Goal: Task Accomplishment & Management: Use online tool/utility

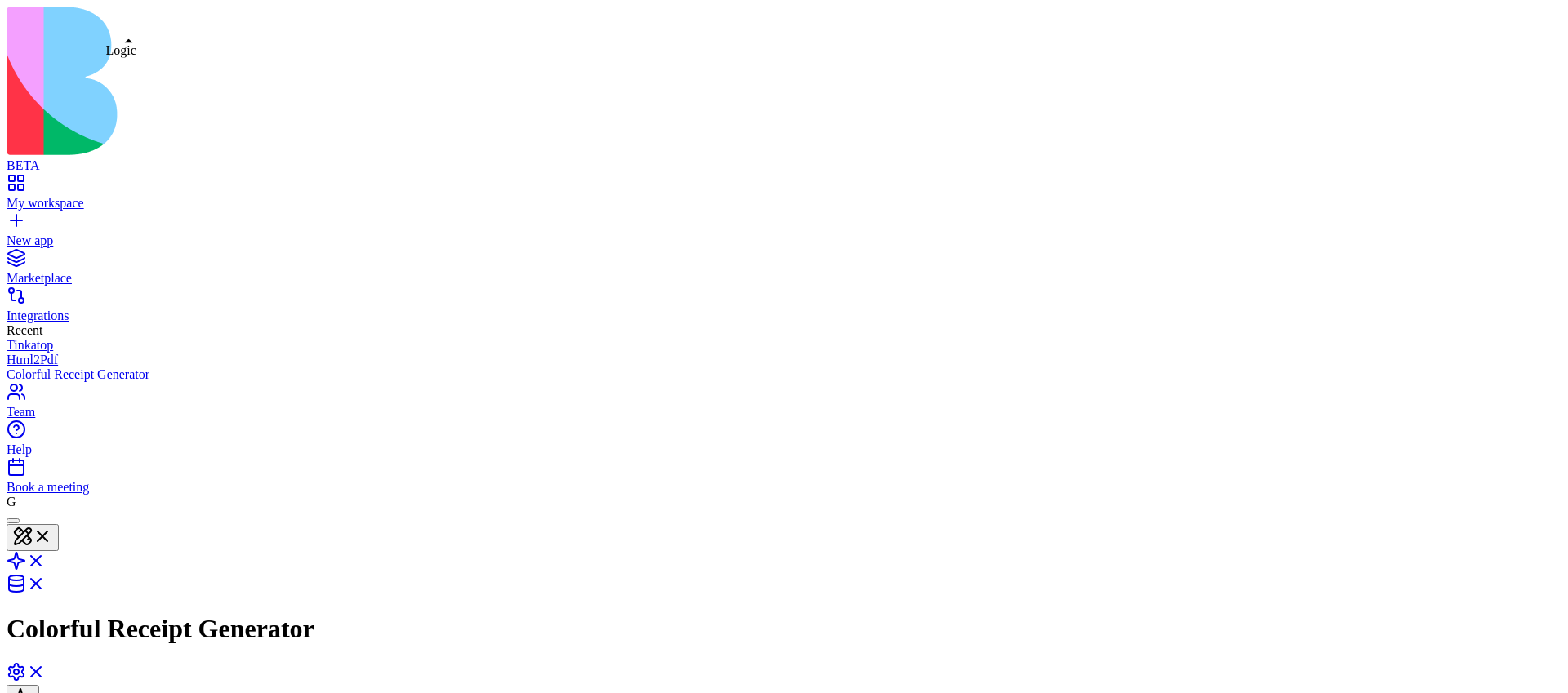
click at [46, 560] on link at bounding box center [26, 566] width 39 height 14
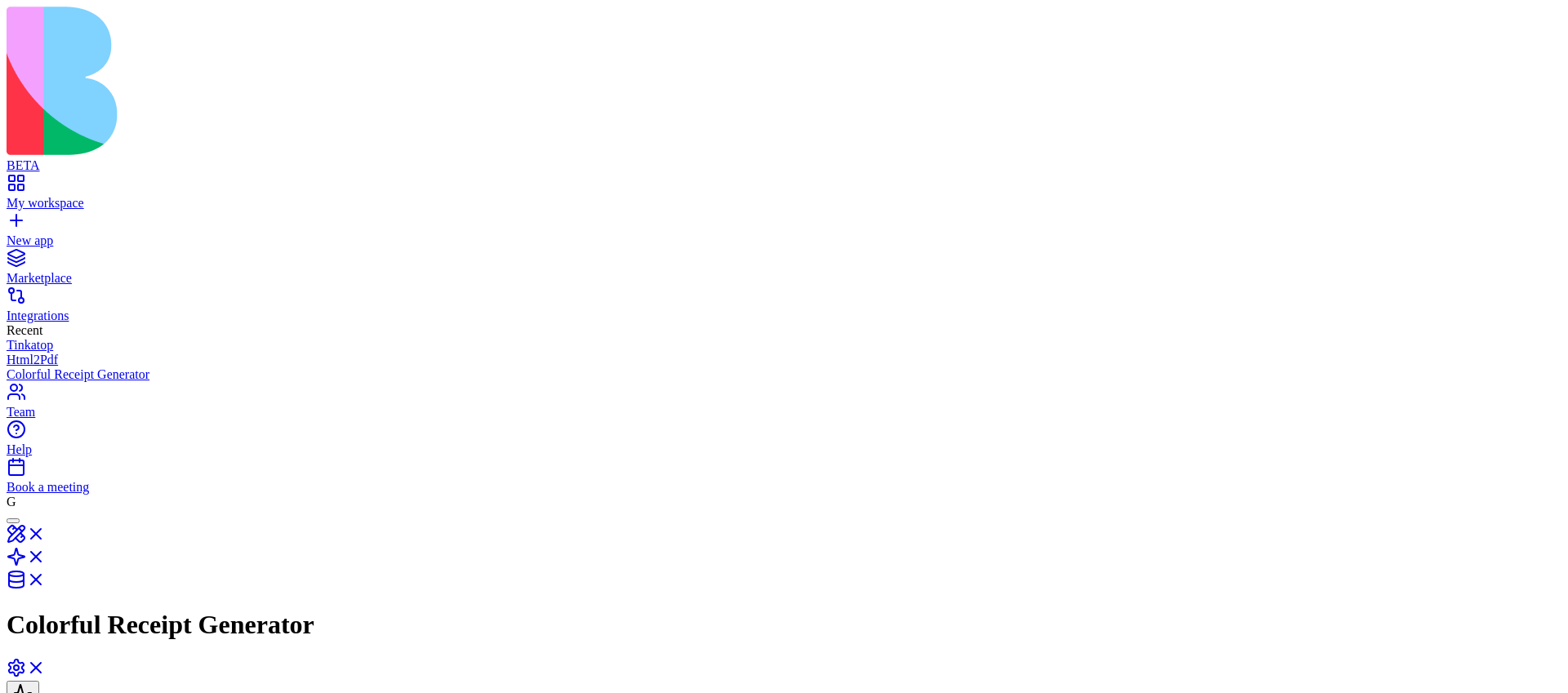
click at [16, 181] on link "My workspace" at bounding box center [784, 196] width 1555 height 30
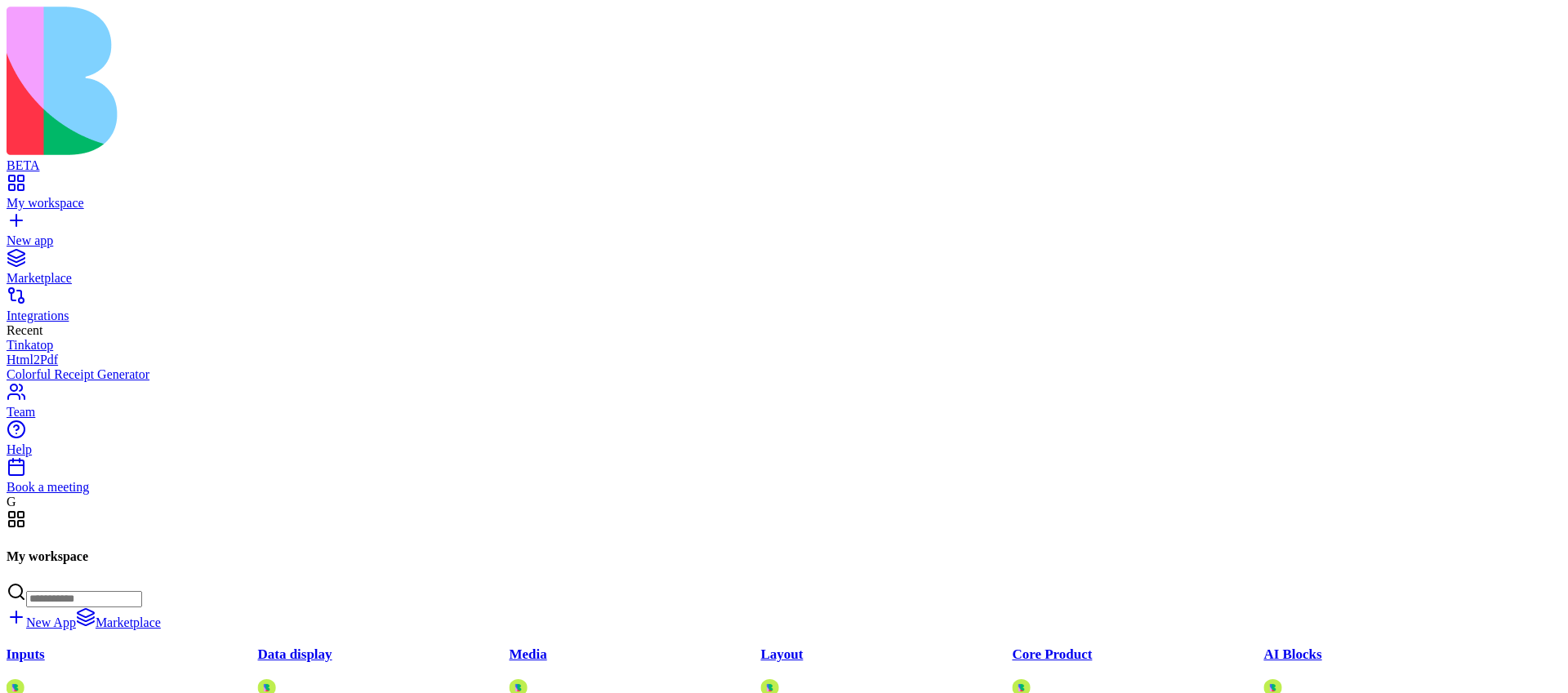
click at [83, 31] on img at bounding box center [335, 81] width 657 height 149
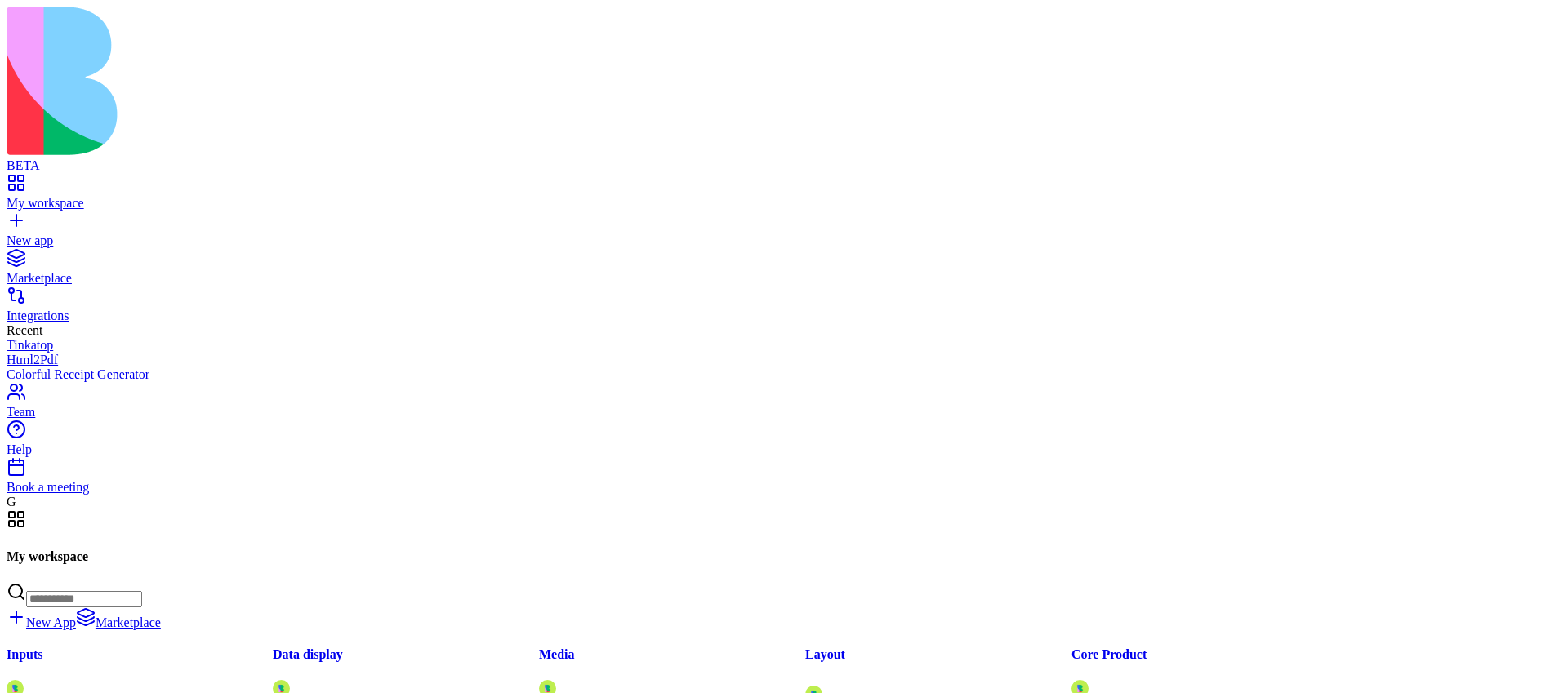
click at [142, 591] on input at bounding box center [84, 599] width 116 height 16
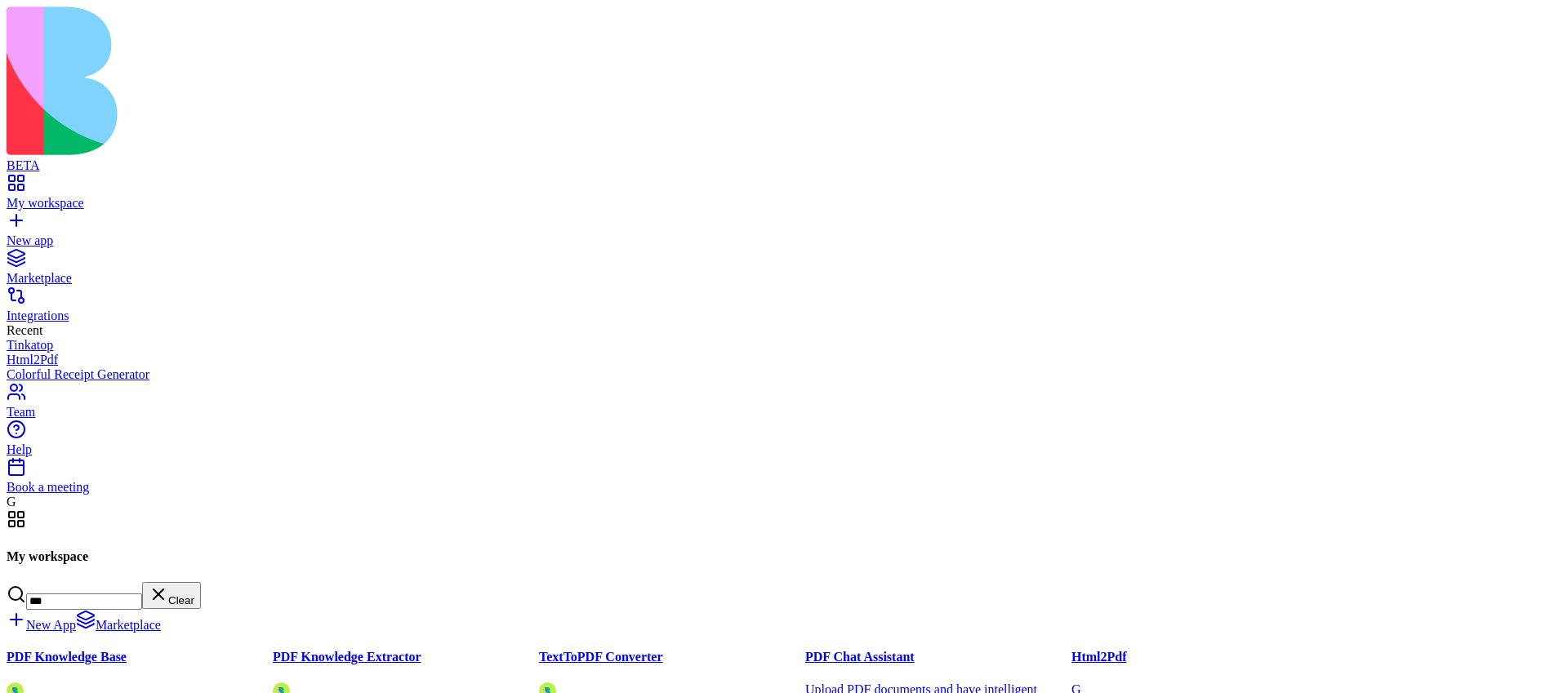
type input "***"
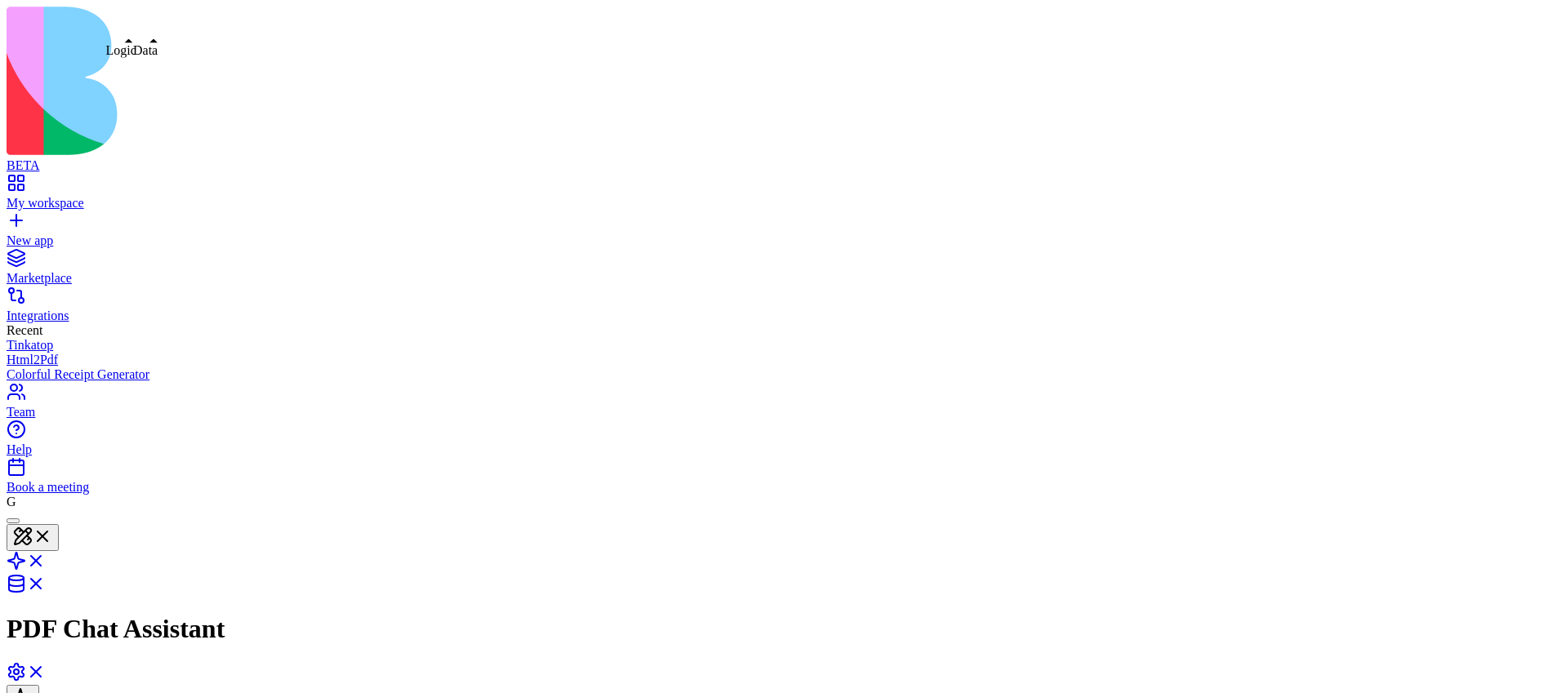
click at [46, 560] on link at bounding box center [26, 566] width 39 height 14
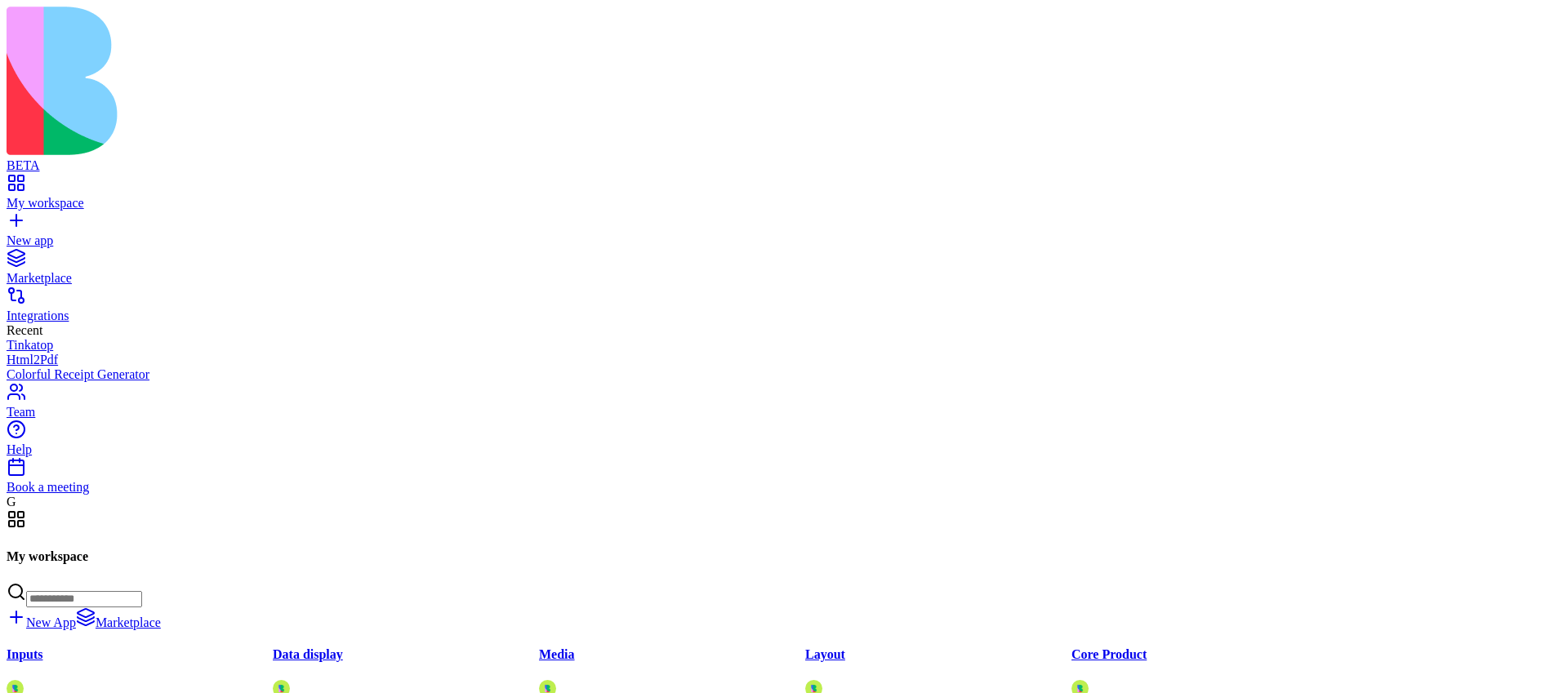
click at [1258, 509] on div "My workspace New App Marketplace" at bounding box center [784, 570] width 1555 height 121
click at [142, 591] on input at bounding box center [84, 599] width 116 height 16
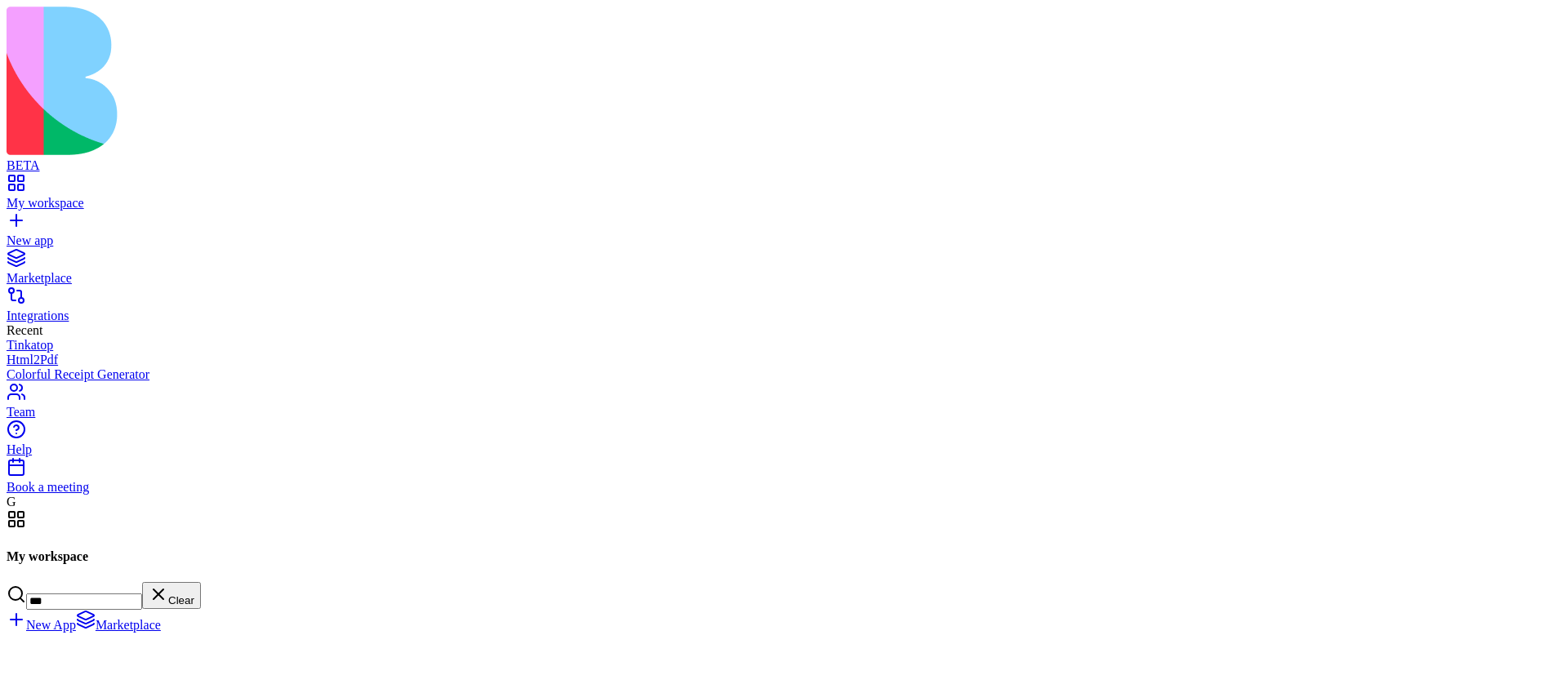
scroll to position [0, 0]
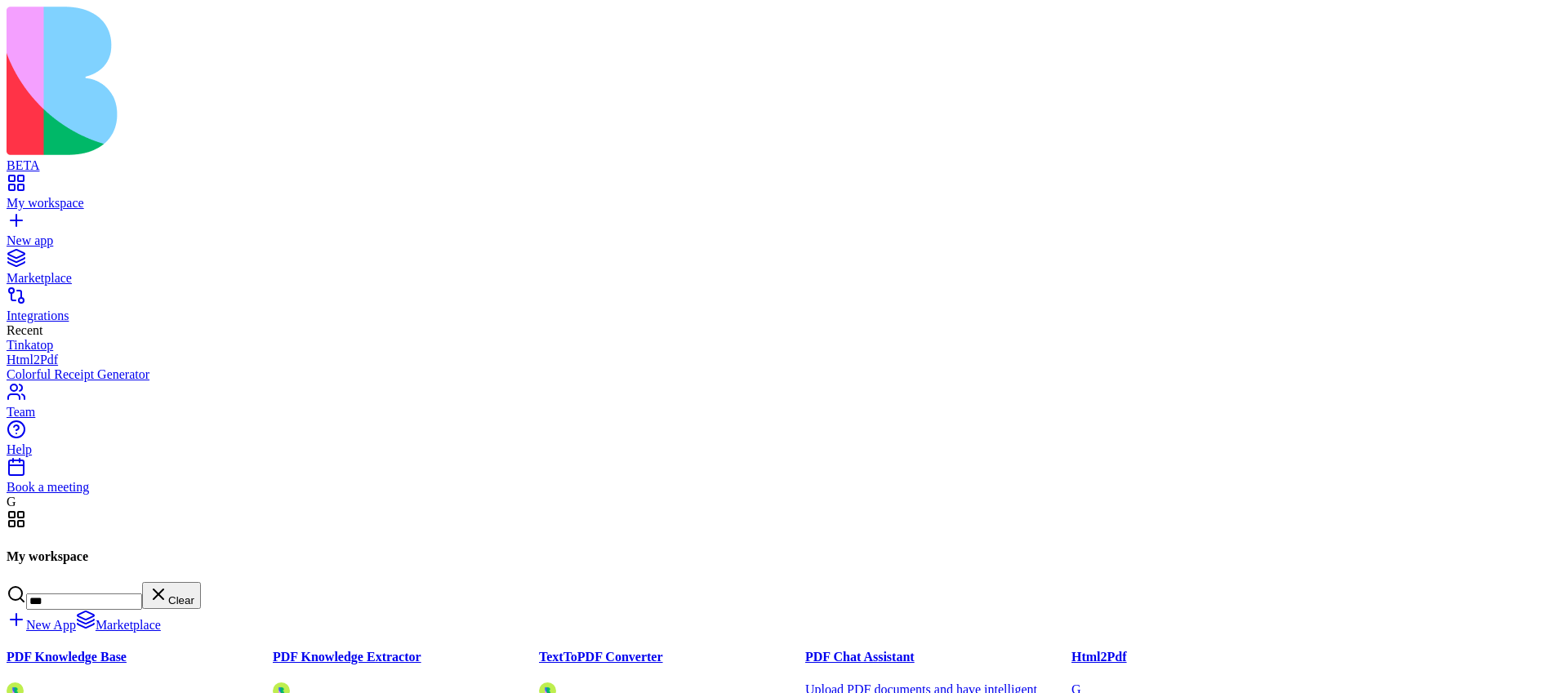
type input "***"
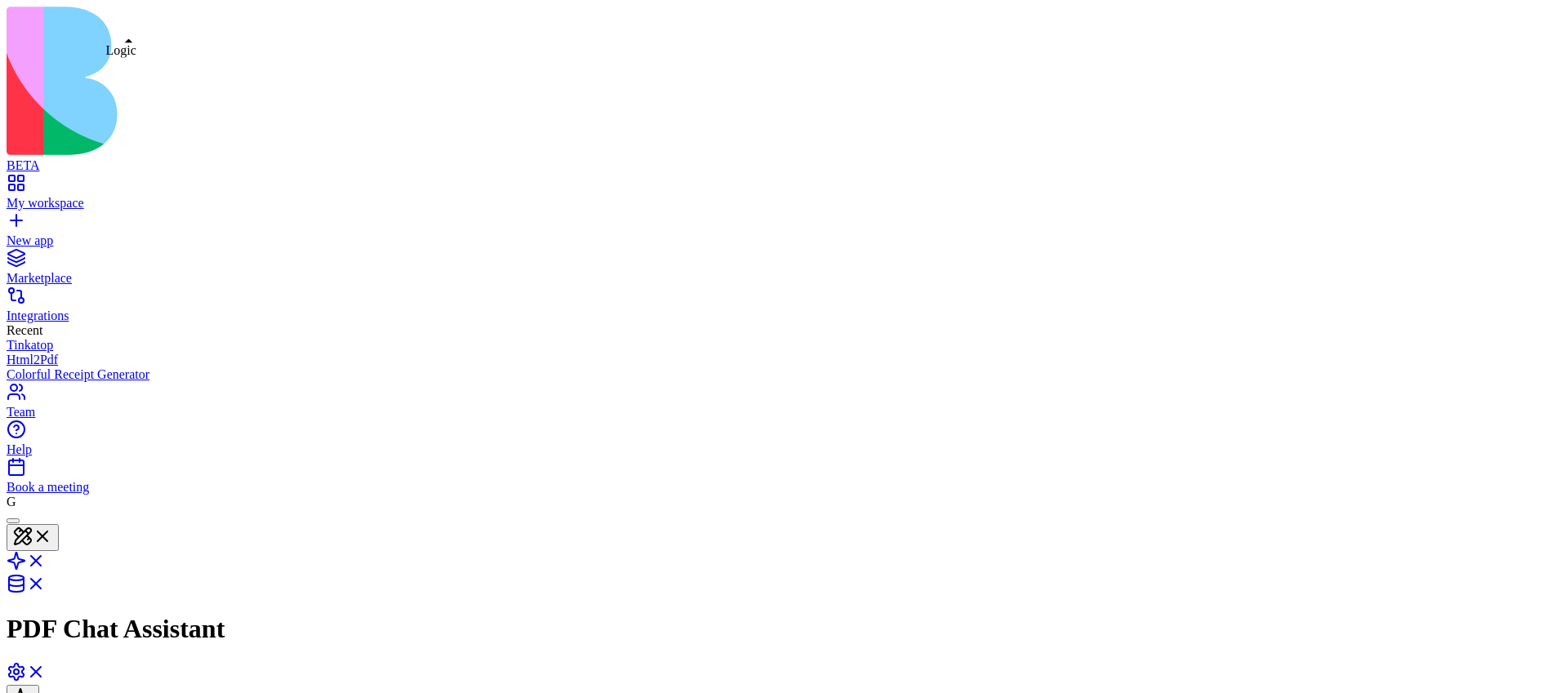
click at [46, 560] on link at bounding box center [26, 566] width 39 height 14
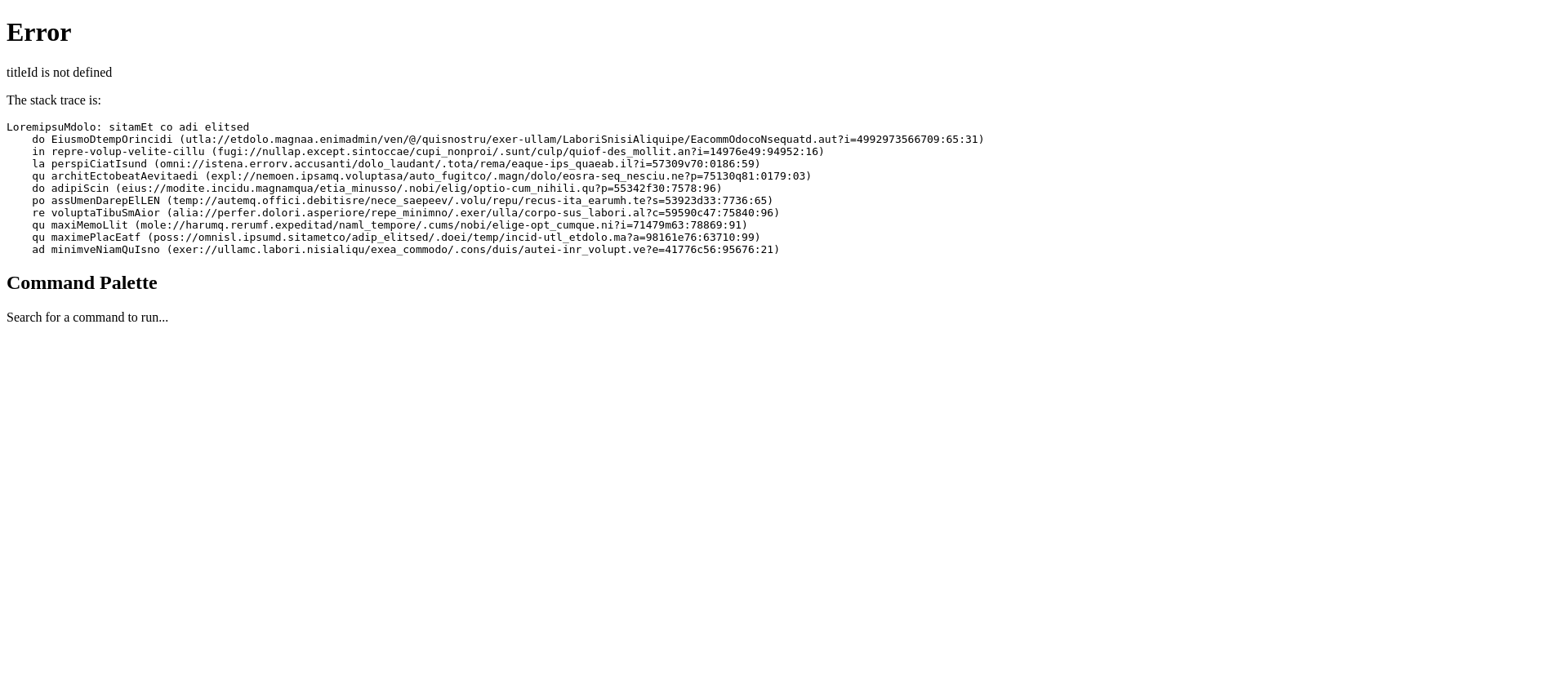
click at [149, 121] on pre at bounding box center [784, 188] width 1555 height 134
copy pre "titleId"
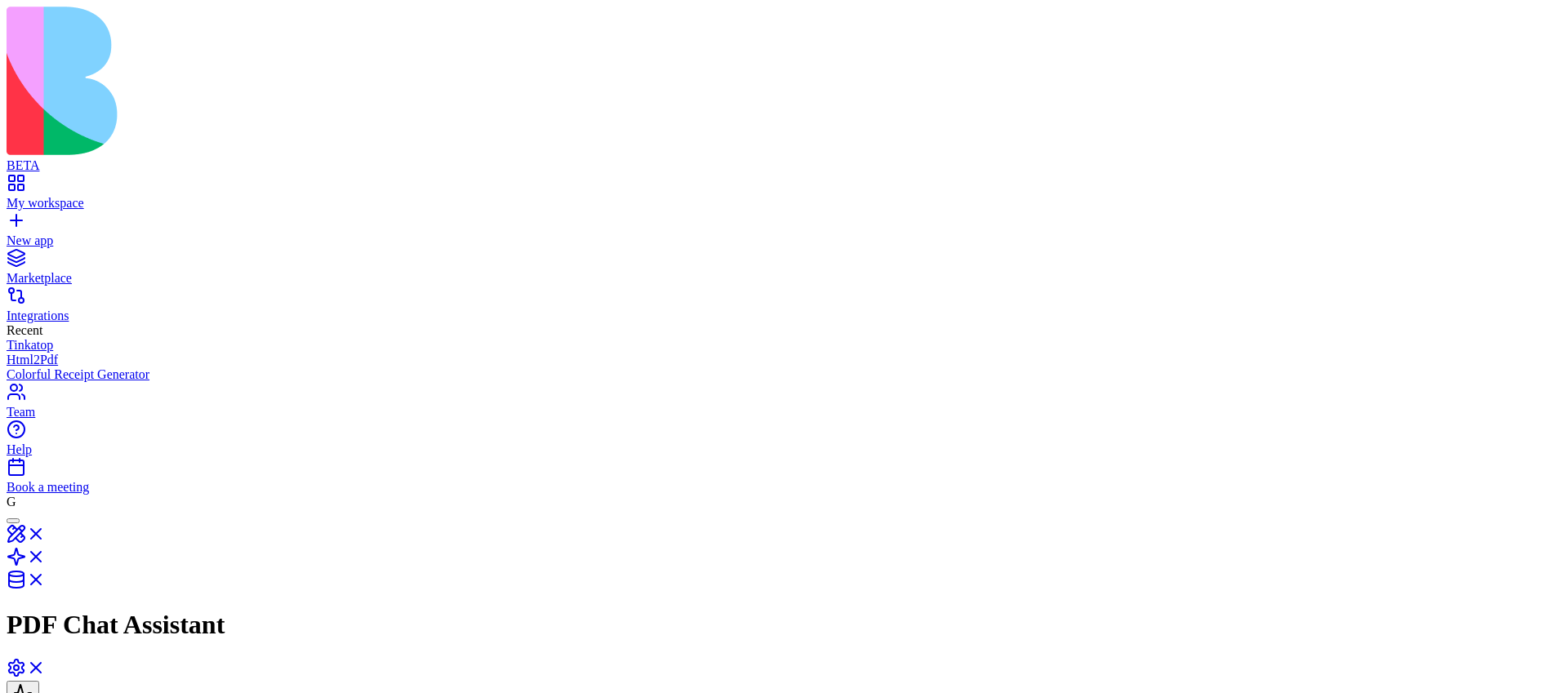
drag, startPoint x: 1303, startPoint y: 346, endPoint x: 1525, endPoint y: 352, distance: 222.1
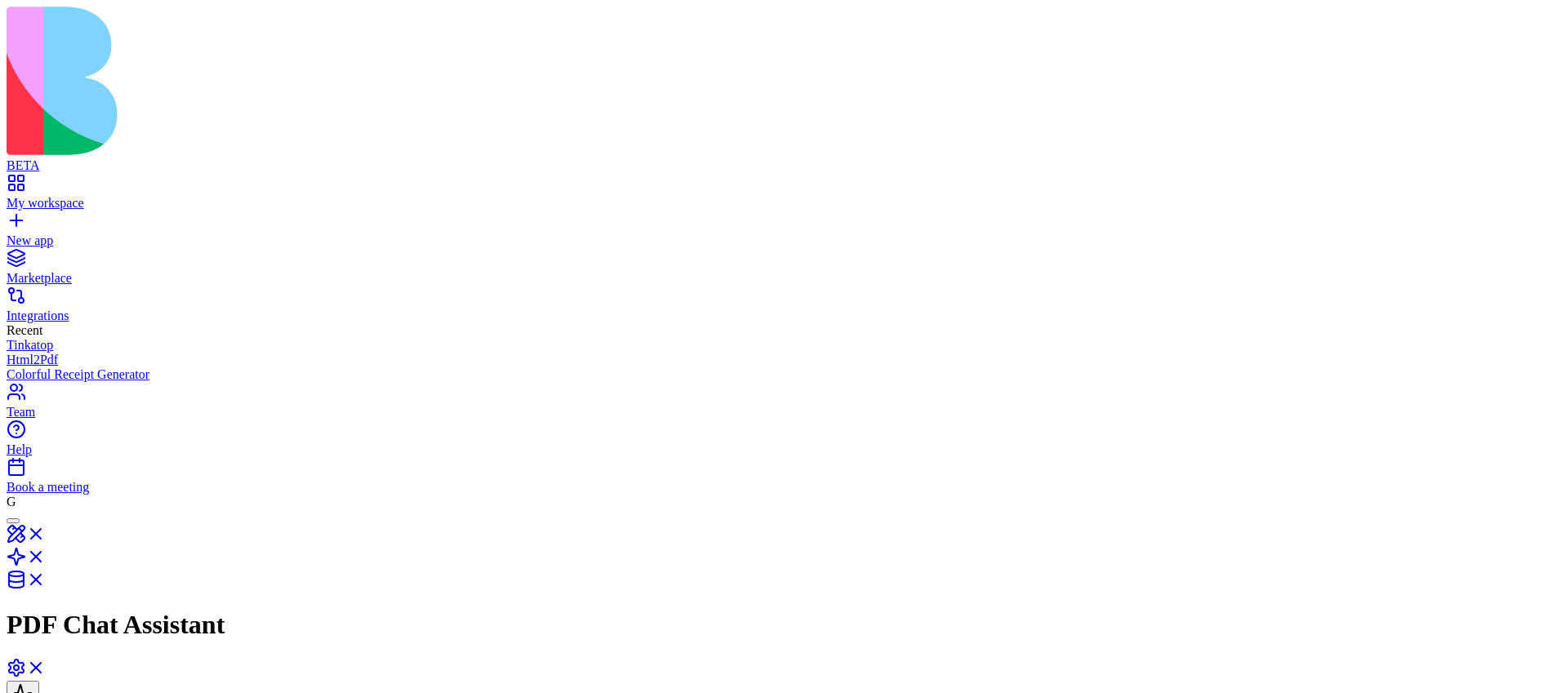
scroll to position [0, 0]
drag, startPoint x: 1296, startPoint y: 446, endPoint x: 1446, endPoint y: 446, distance: 150.0
drag, startPoint x: 1407, startPoint y: 327, endPoint x: 1292, endPoint y: 327, distance: 115.0
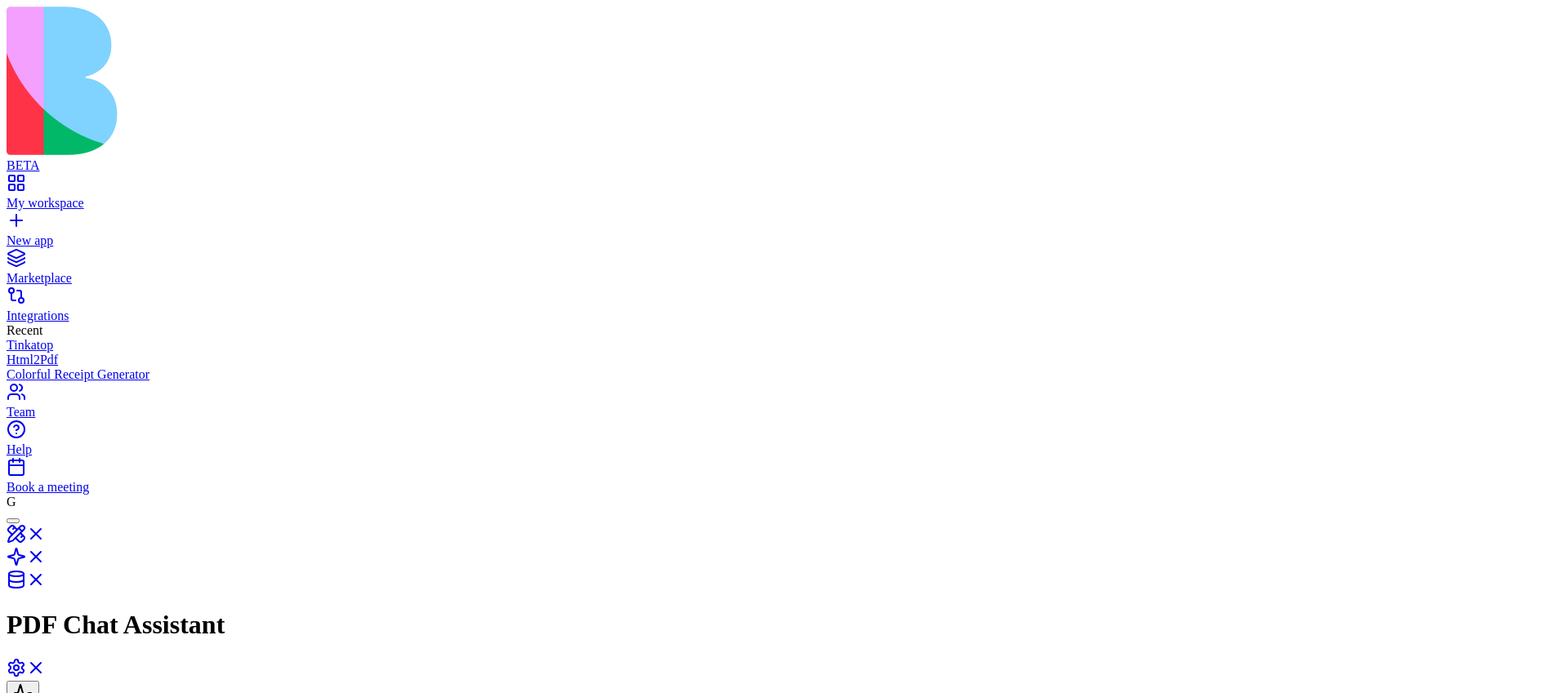
copy h5 "Initial Messages-1"
drag, startPoint x: 1300, startPoint y: 185, endPoint x: 1417, endPoint y: 182, distance: 117.0
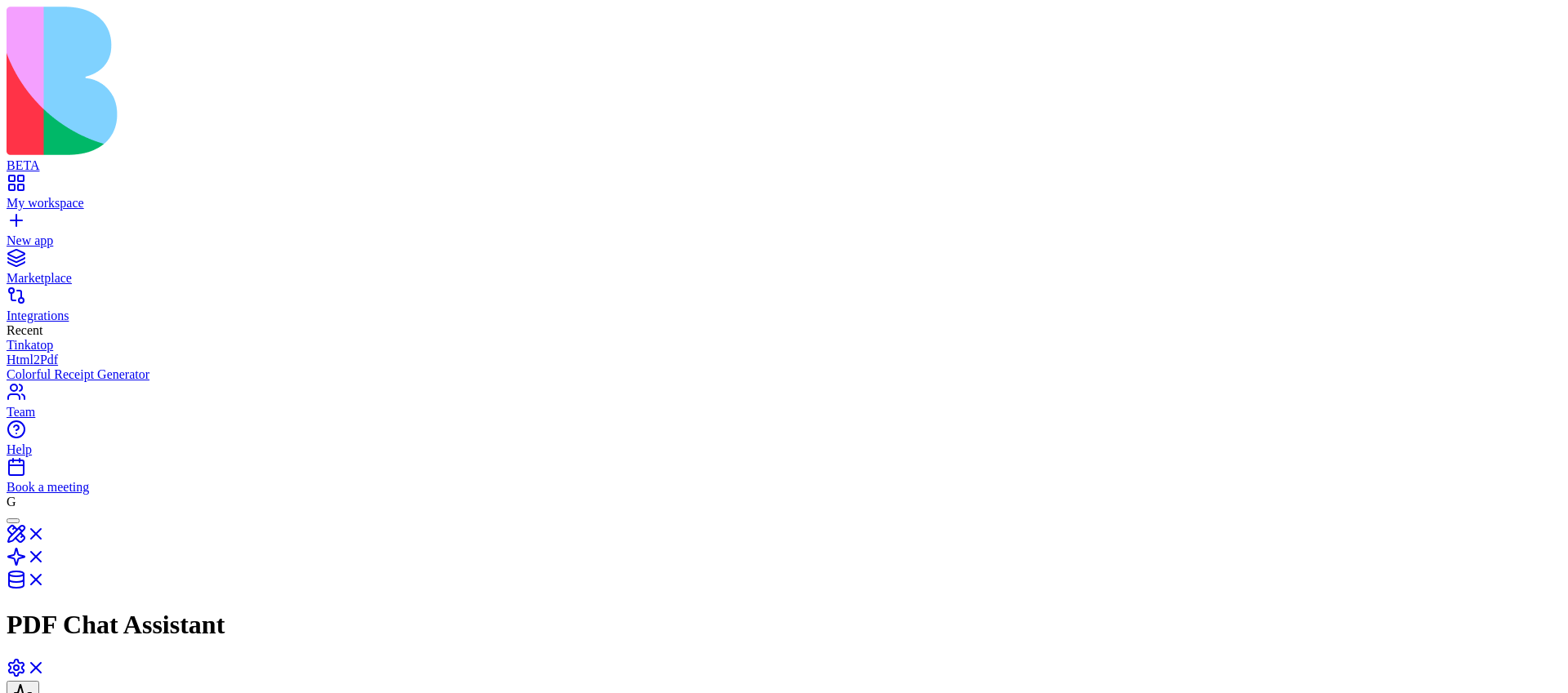
drag, startPoint x: 1297, startPoint y: 313, endPoint x: 1447, endPoint y: 306, distance: 150.2
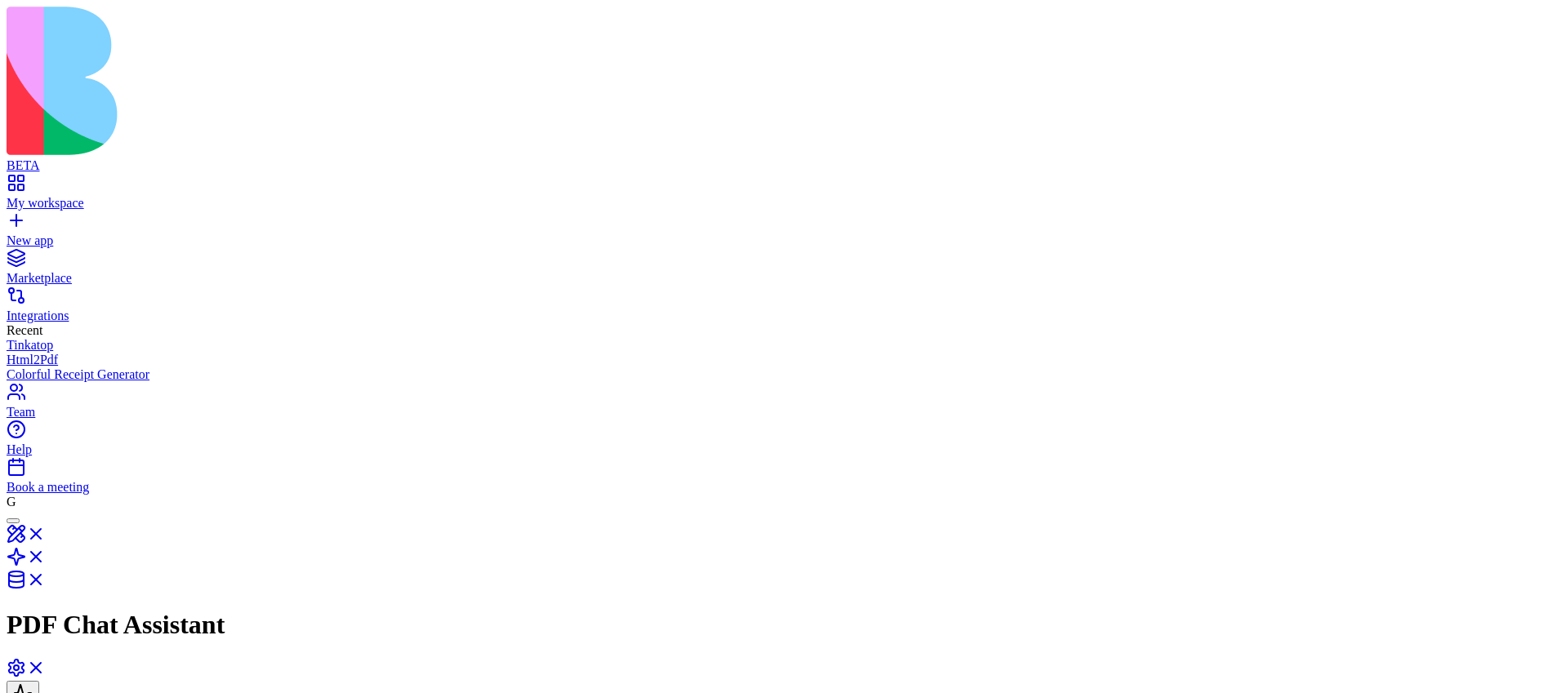
drag, startPoint x: 1310, startPoint y: 388, endPoint x: 1425, endPoint y: 415, distance: 118.1
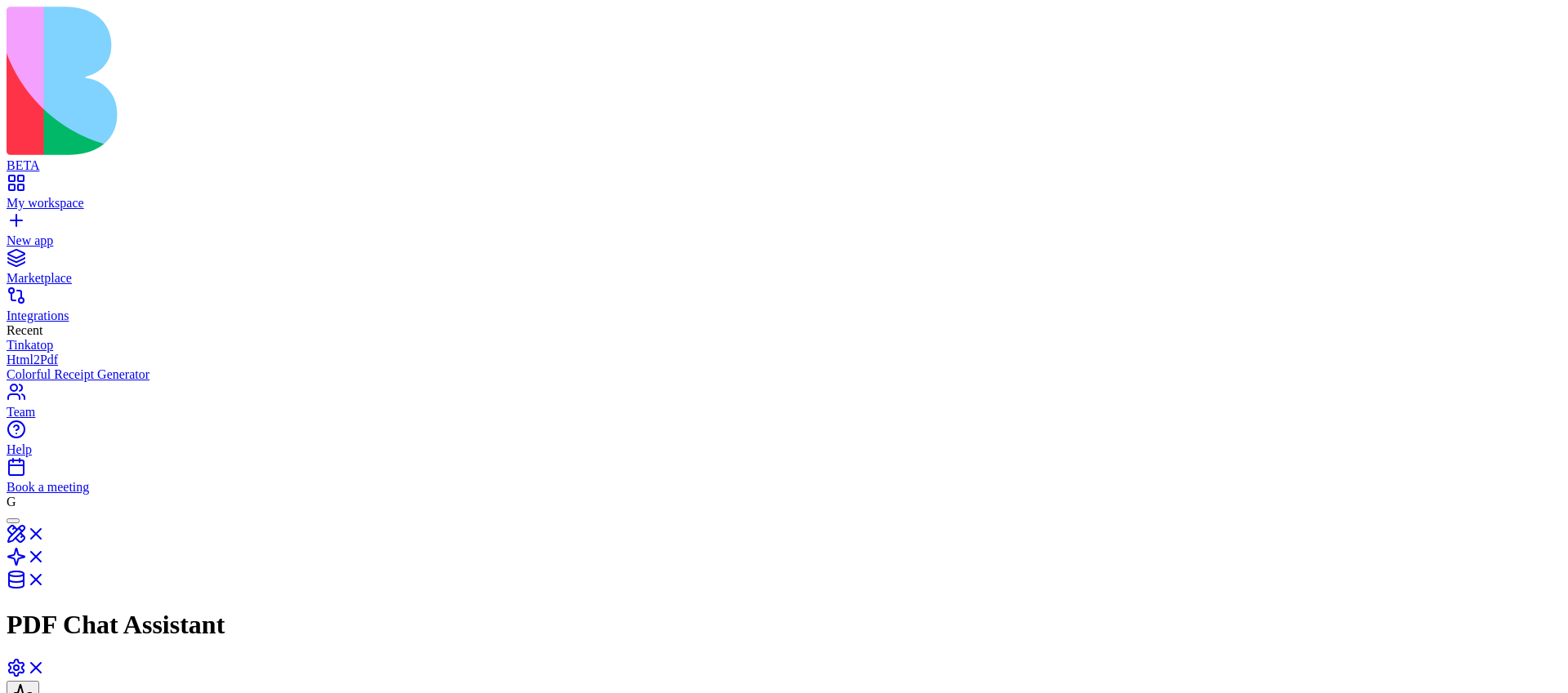
drag, startPoint x: 1430, startPoint y: 174, endPoint x: 1296, endPoint y: 173, distance: 134.0
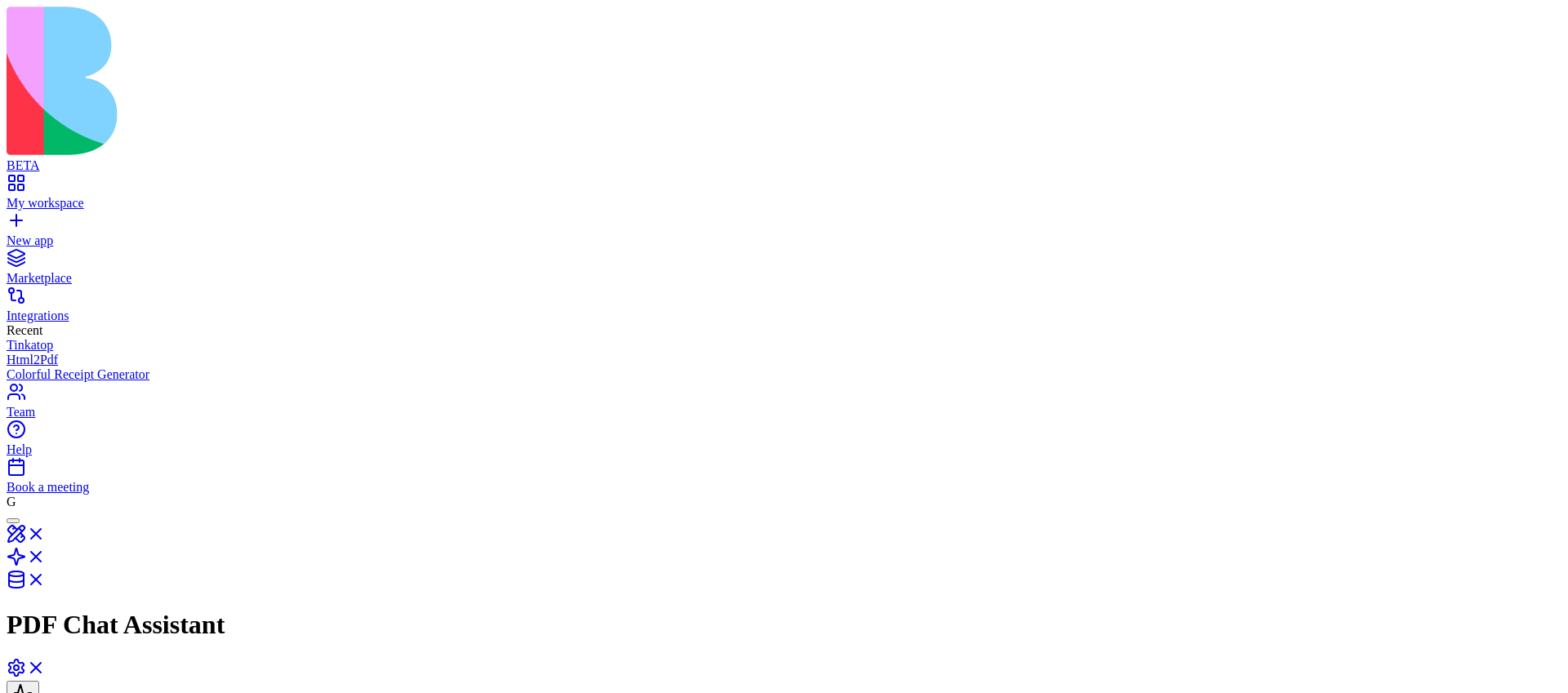
drag, startPoint x: 1295, startPoint y: 197, endPoint x: 1393, endPoint y: 198, distance: 98.0
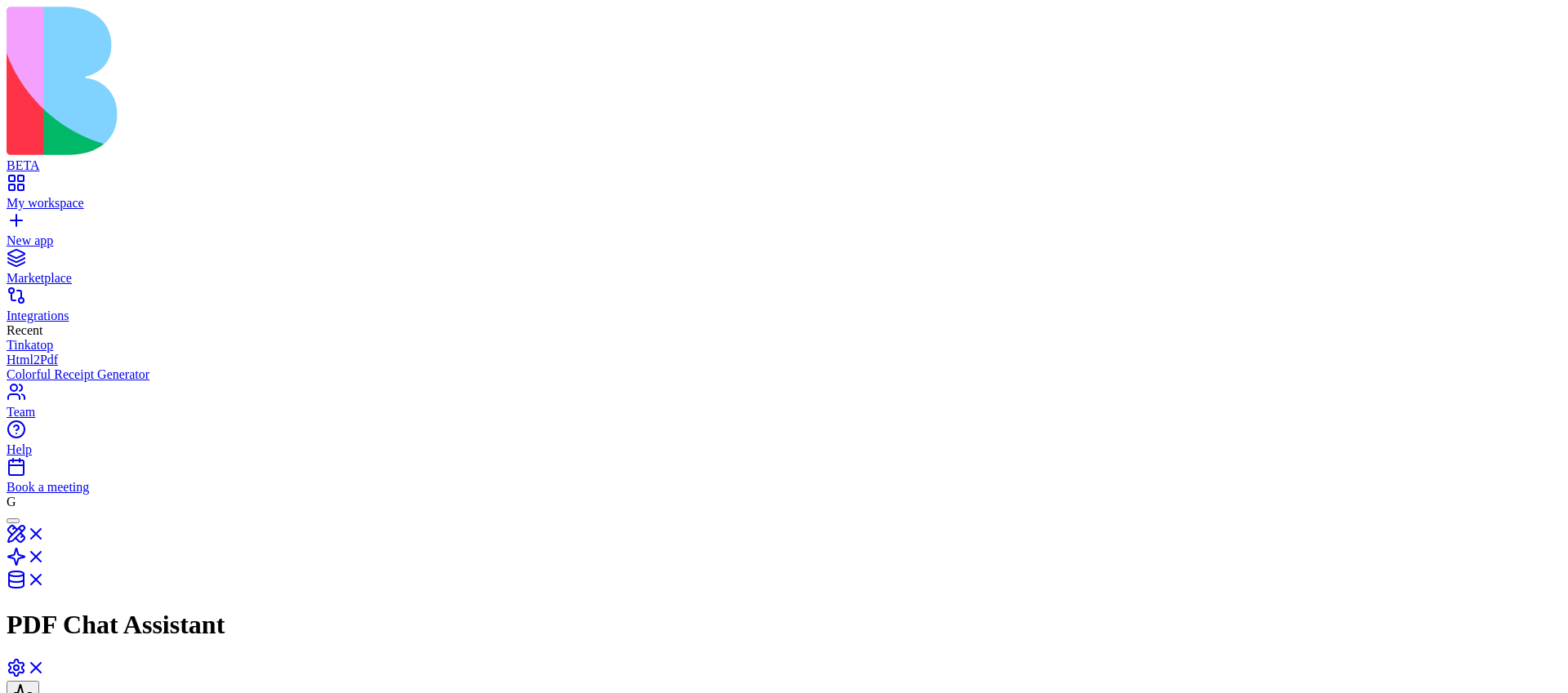
scroll to position [474, 0]
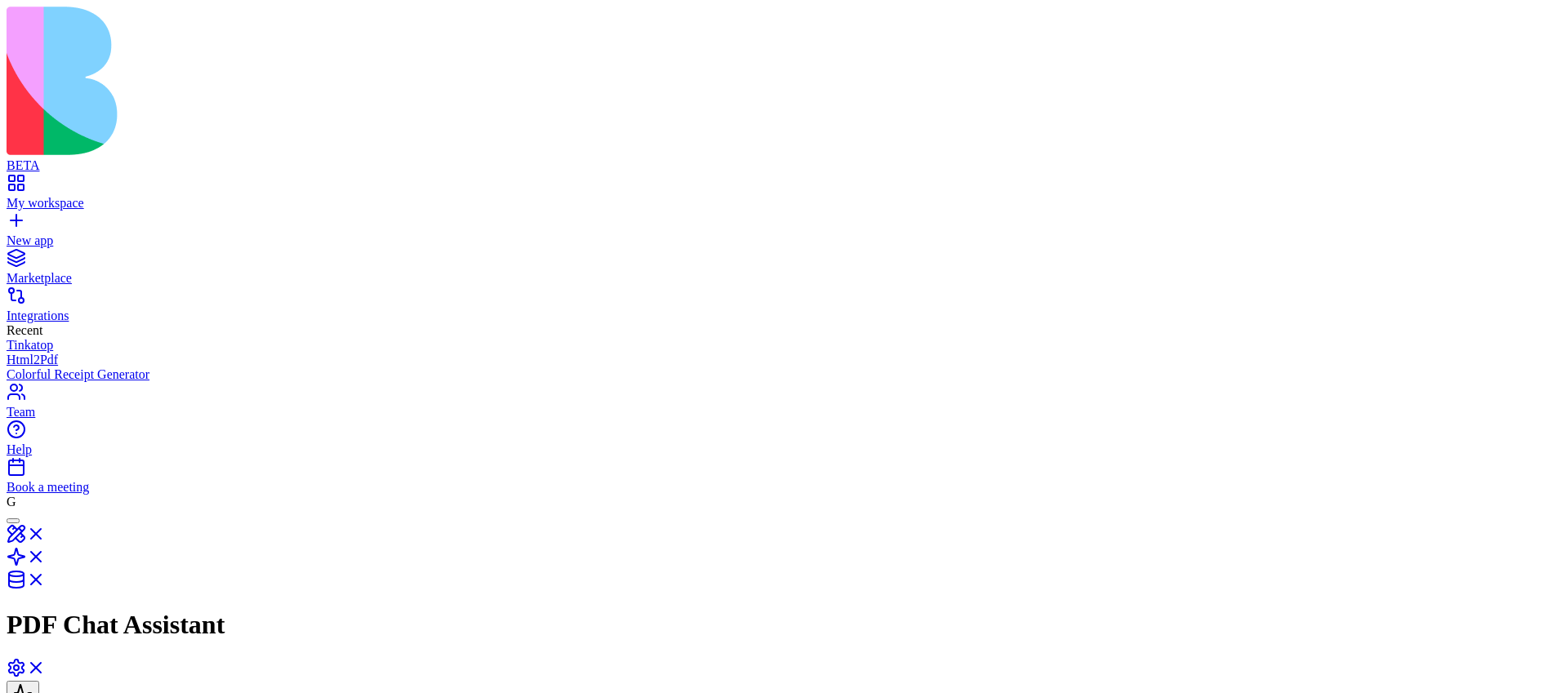
drag, startPoint x: 1305, startPoint y: 321, endPoint x: 1417, endPoint y: 321, distance: 112.0
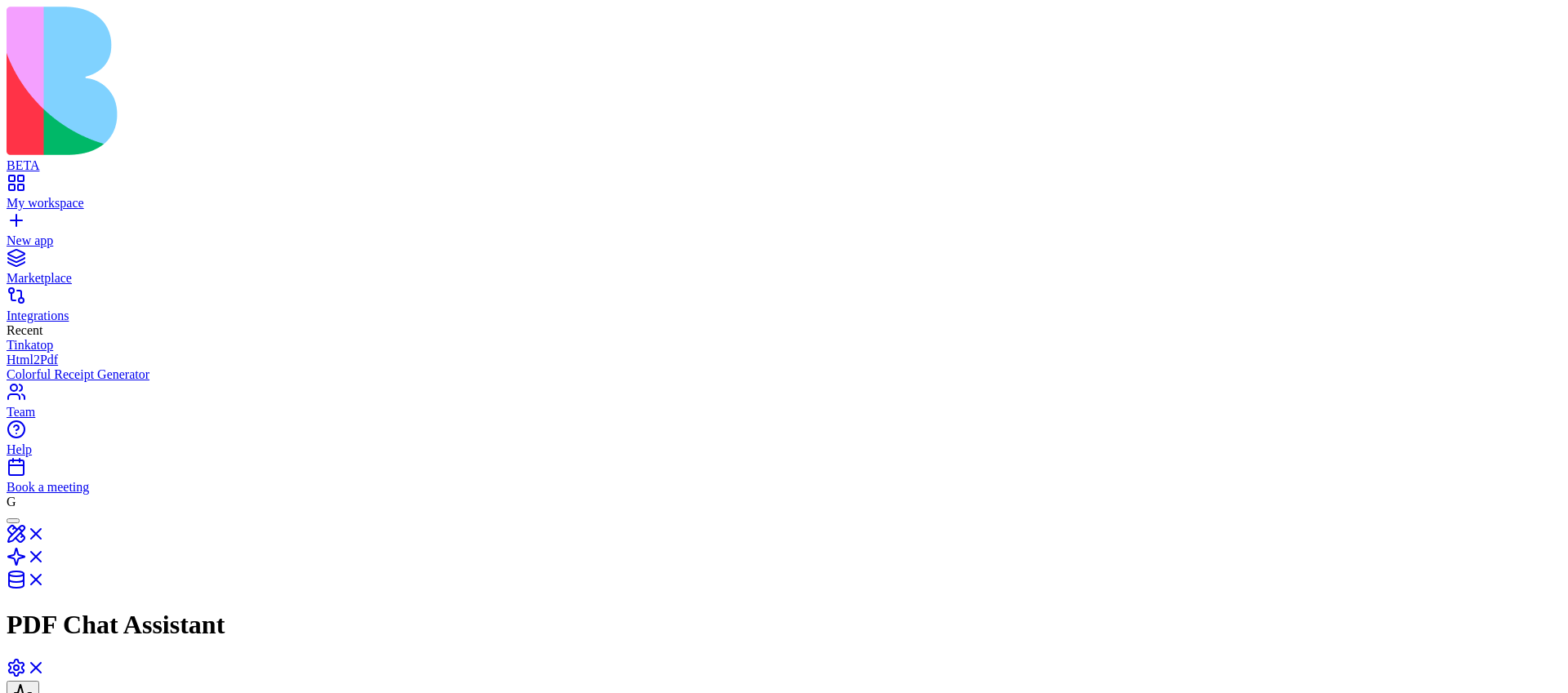
scroll to position [593, 0]
drag, startPoint x: 1294, startPoint y: 185, endPoint x: 1428, endPoint y: 380, distance: 236.6
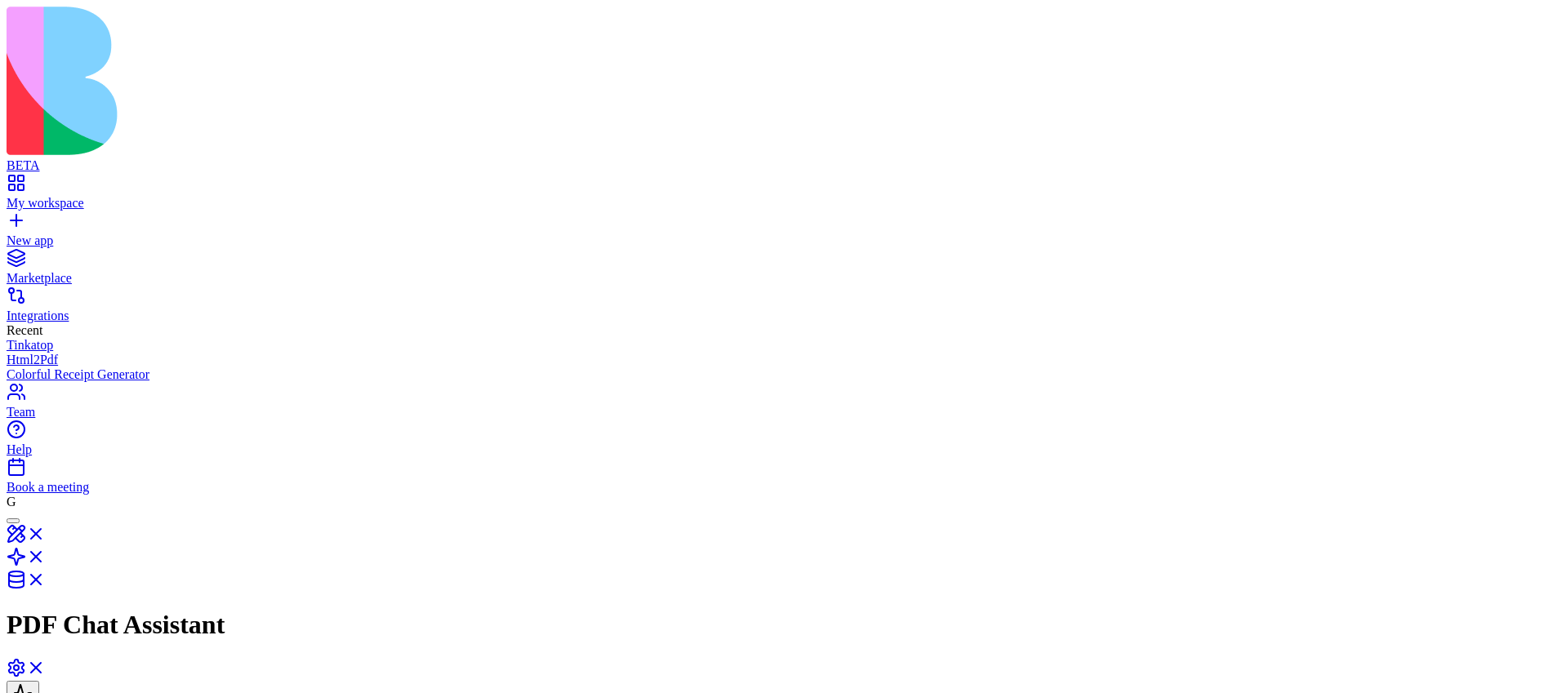
scroll to position [466, 0]
drag, startPoint x: 1294, startPoint y: 275, endPoint x: 1414, endPoint y: 281, distance: 120.1
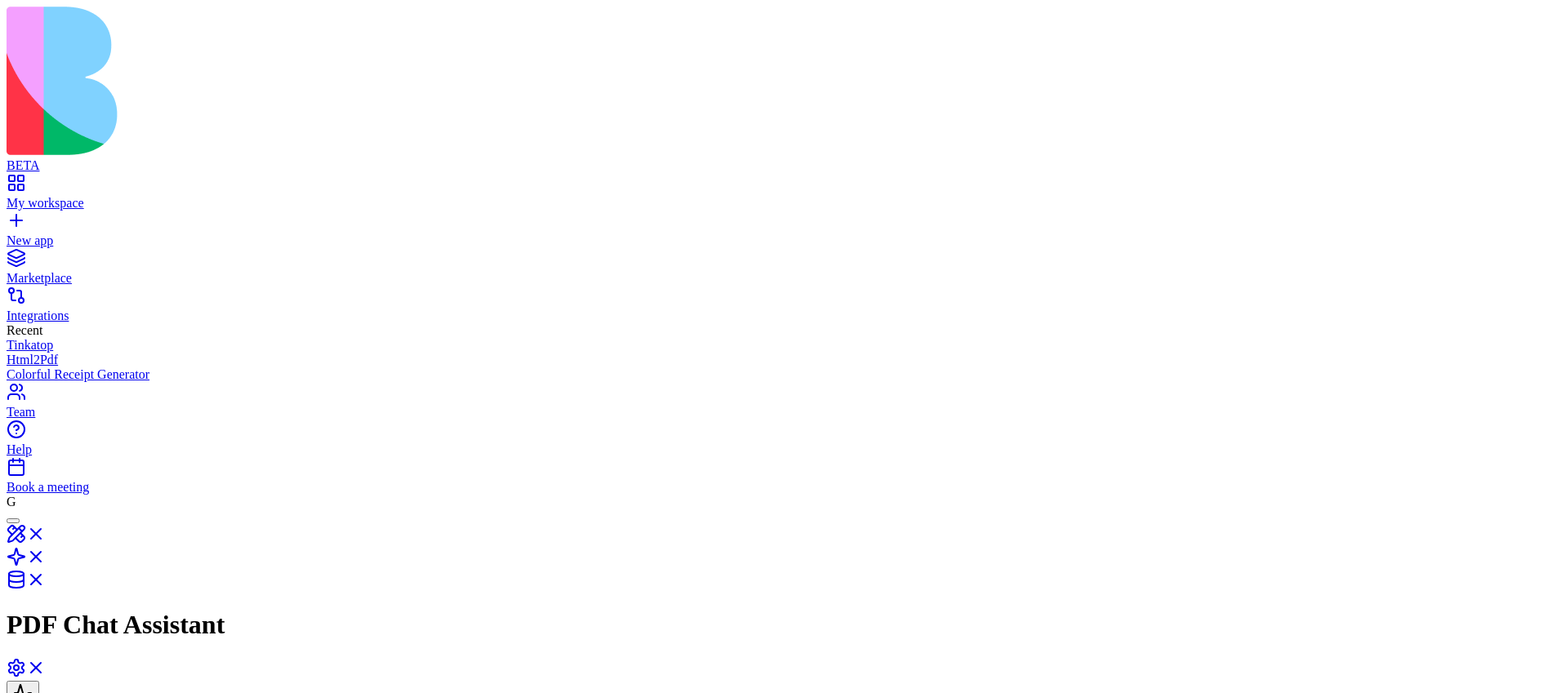
drag, startPoint x: 1300, startPoint y: 193, endPoint x: 1416, endPoint y: 193, distance: 116.0
drag, startPoint x: 1301, startPoint y: 219, endPoint x: 1398, endPoint y: 220, distance: 97.0
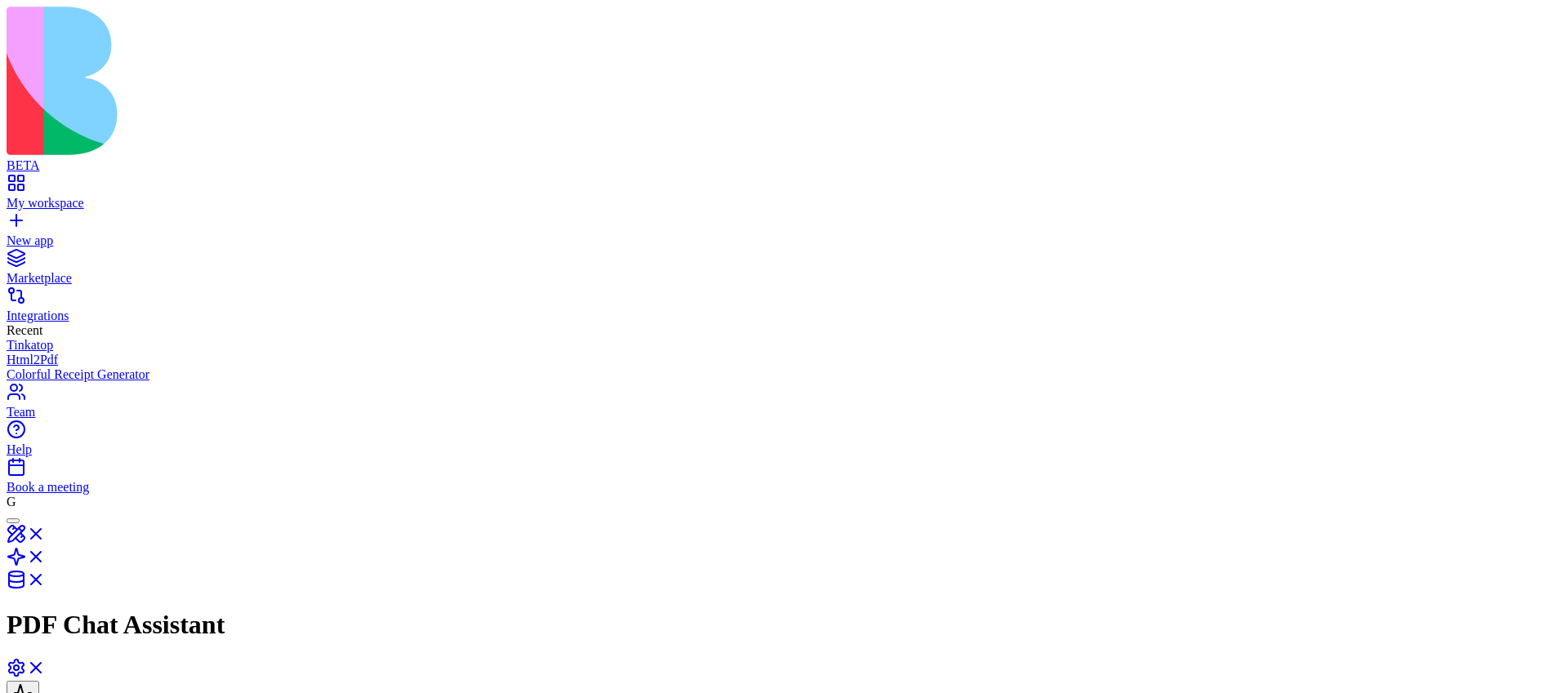
drag, startPoint x: 1289, startPoint y: 359, endPoint x: 1435, endPoint y: 359, distance: 146.0
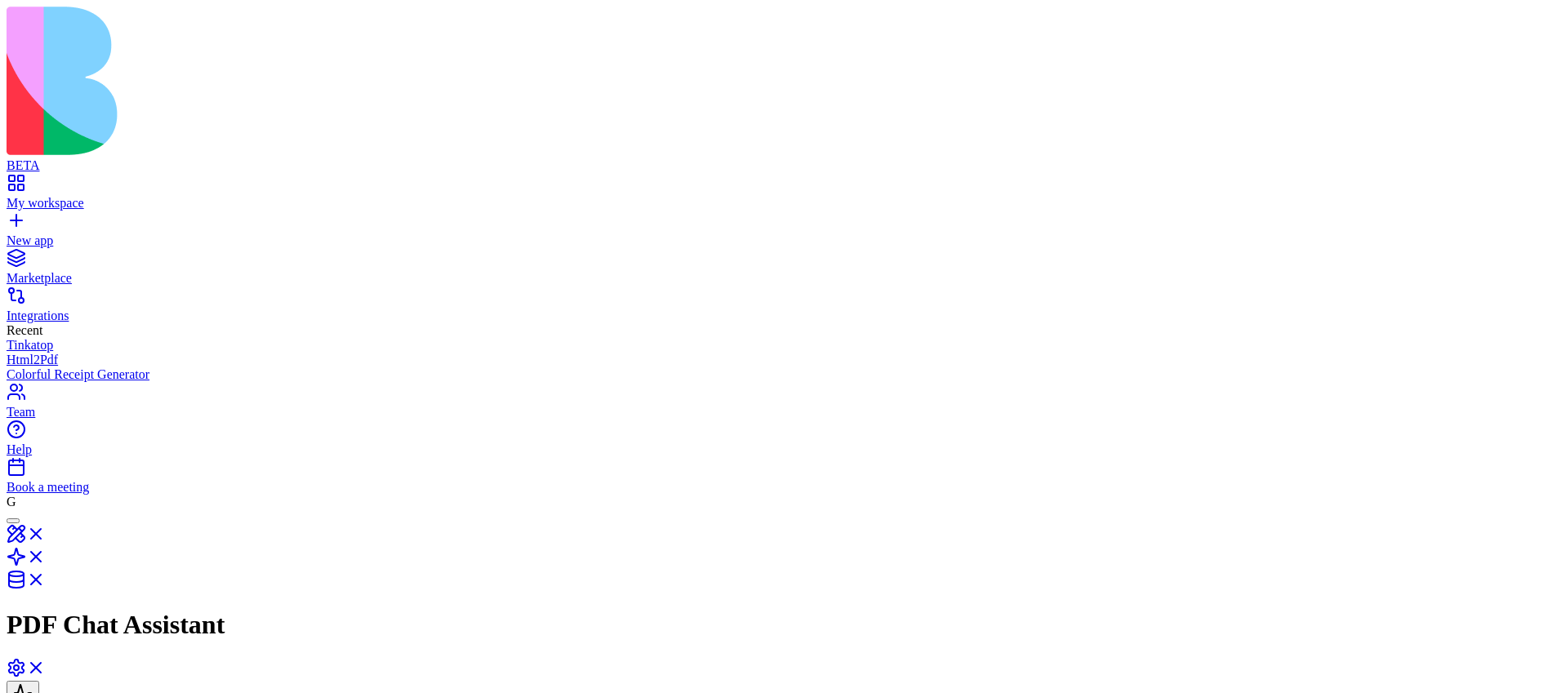
scroll to position [216, 0]
drag, startPoint x: 1309, startPoint y: 232, endPoint x: 1463, endPoint y: 236, distance: 154.1
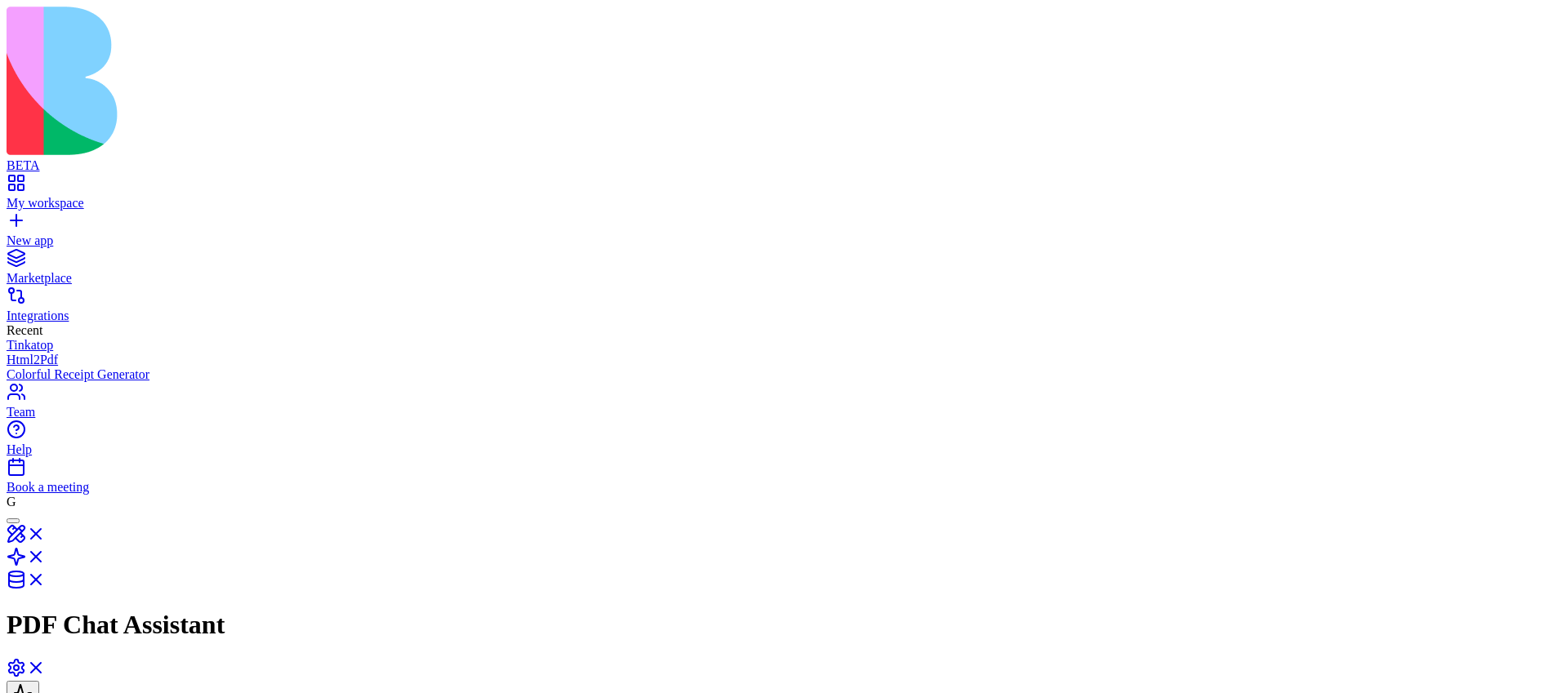
drag, startPoint x: 1553, startPoint y: 439, endPoint x: 1408, endPoint y: 440, distance: 145.0
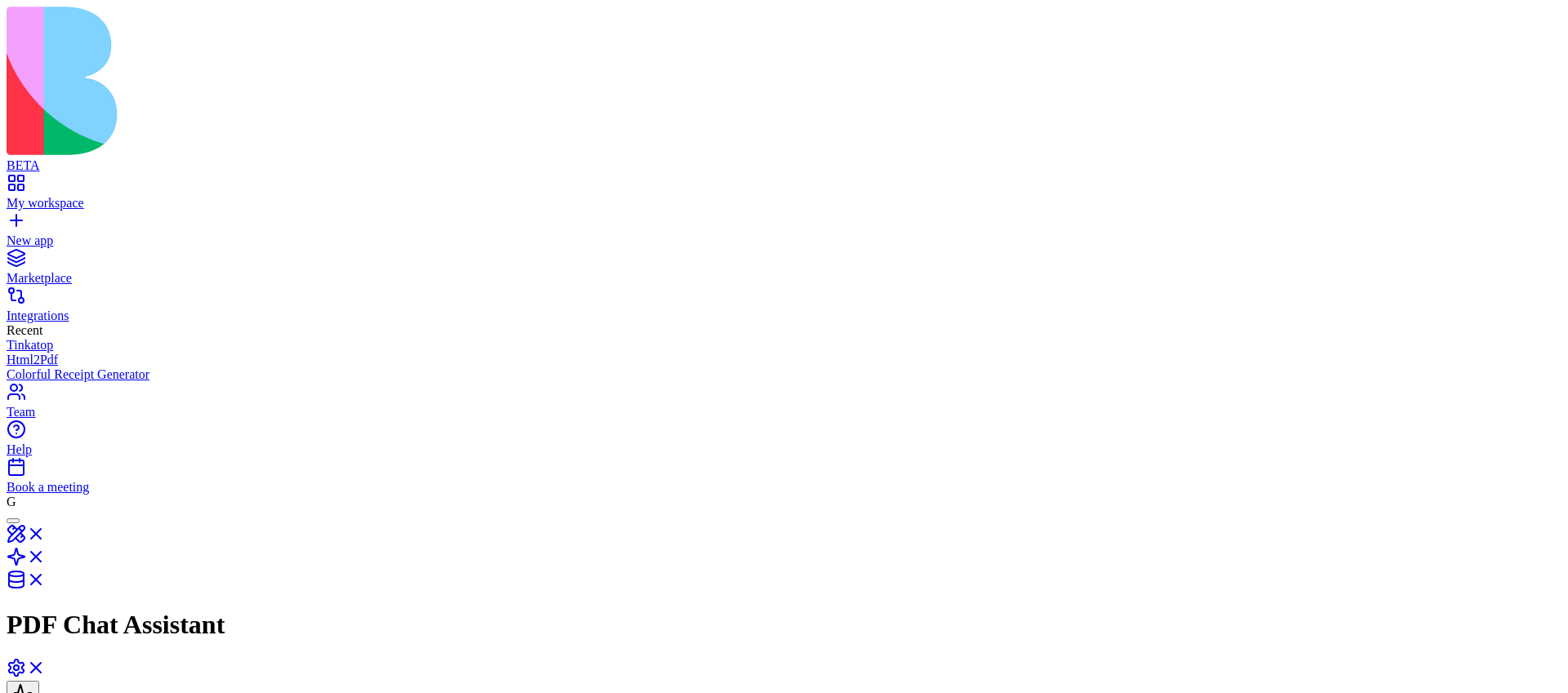
drag, startPoint x: 1297, startPoint y: 608, endPoint x: 1377, endPoint y: 608, distance: 80.0
drag, startPoint x: 1309, startPoint y: 639, endPoint x: 1435, endPoint y: 639, distance: 126.0
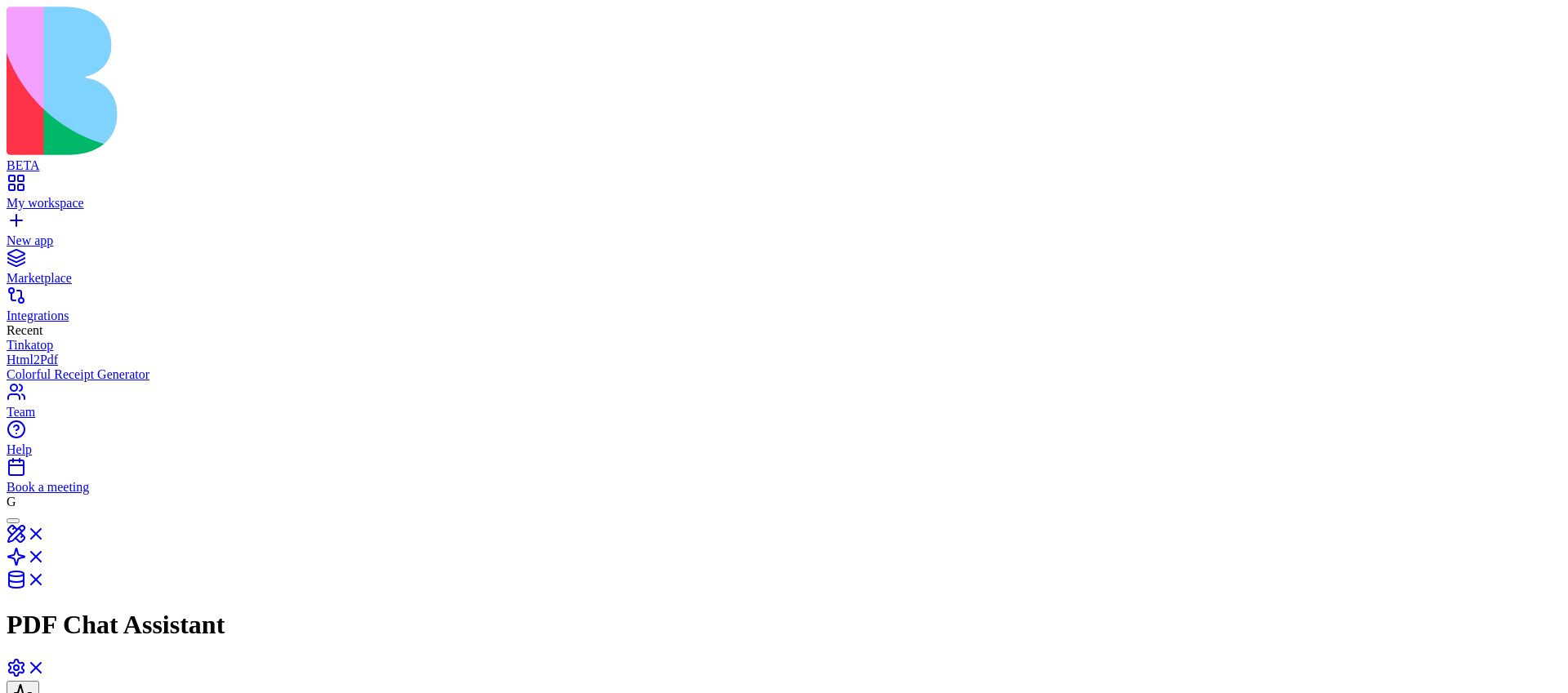
drag, startPoint x: 1375, startPoint y: 599, endPoint x: 1283, endPoint y: 599, distance: 92.0
copy h5 "permissions"
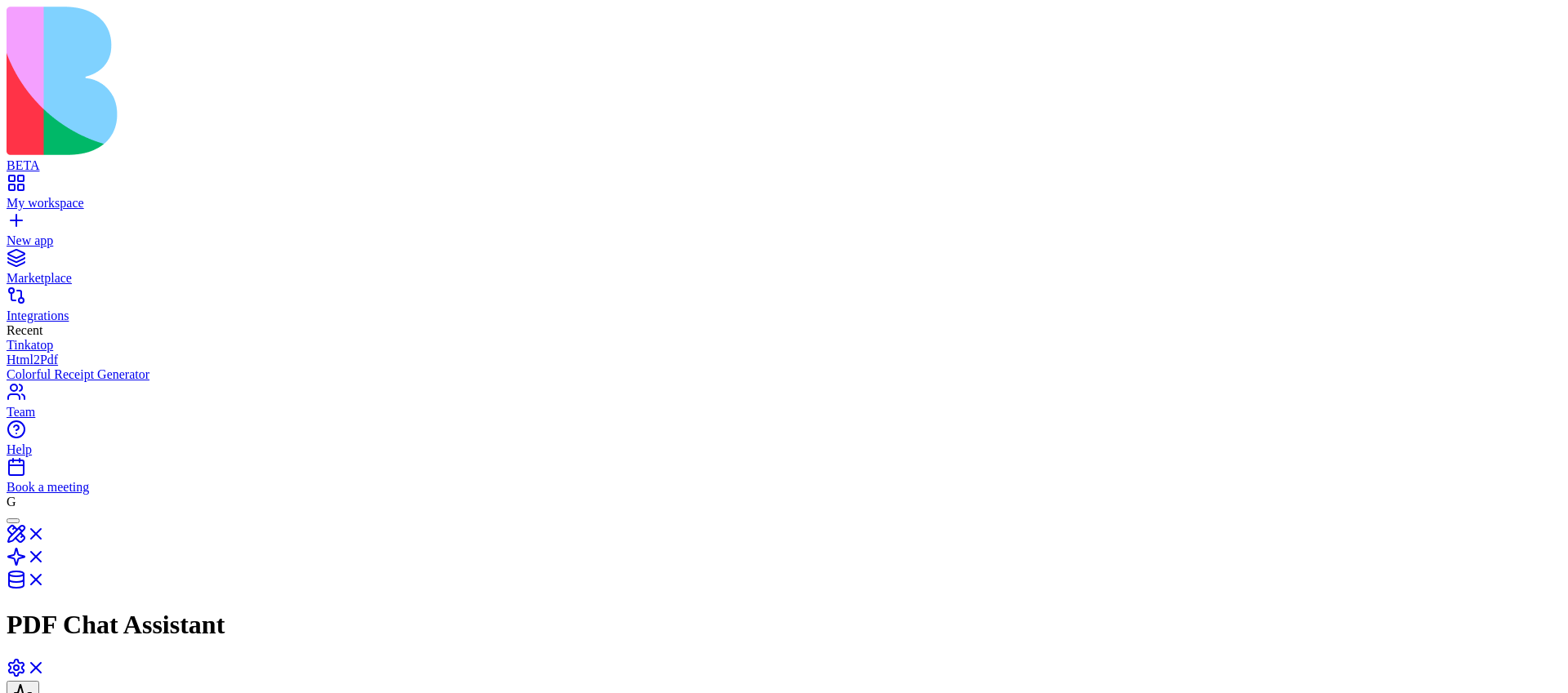
scroll to position [680, 0]
drag, startPoint x: 1314, startPoint y: 603, endPoint x: 1423, endPoint y: 605, distance: 109.0
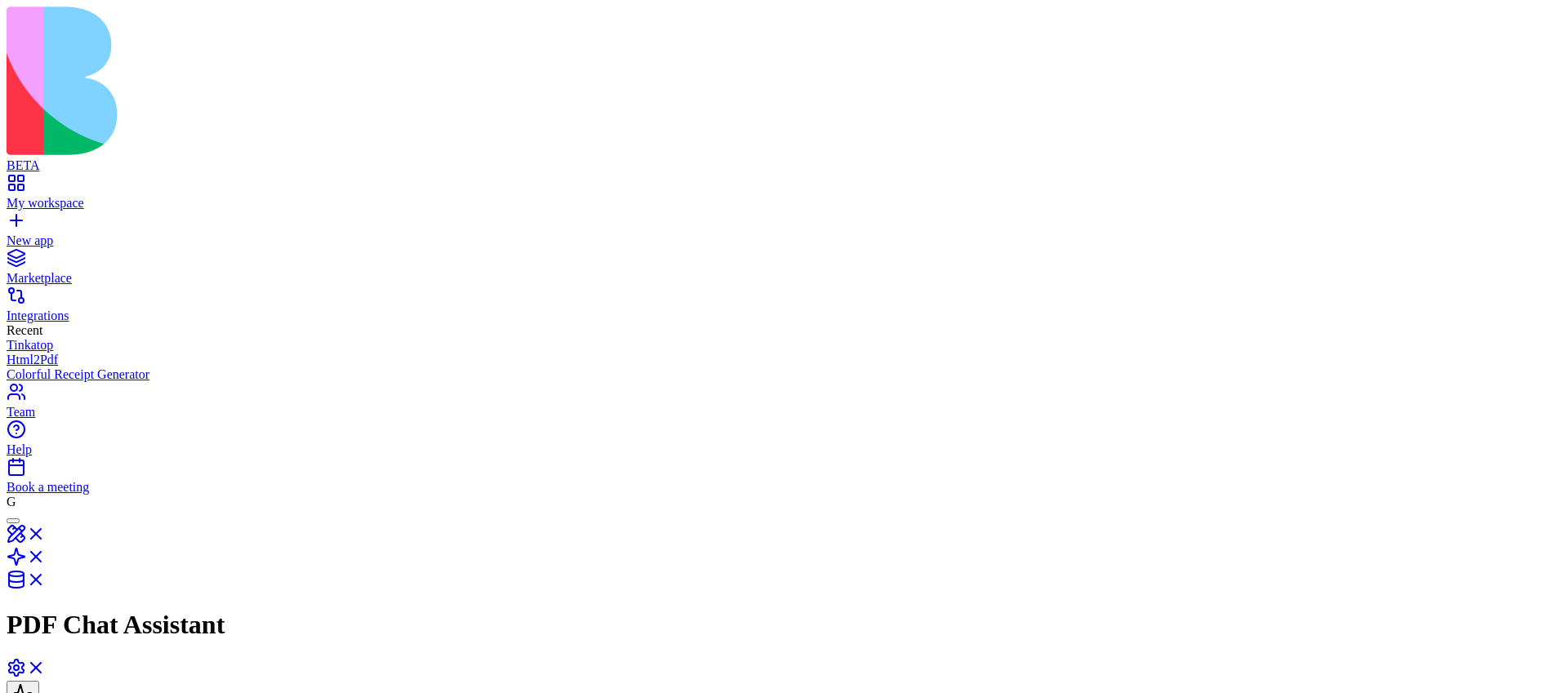
click at [14, 219] on link "New app" at bounding box center [784, 233] width 1555 height 30
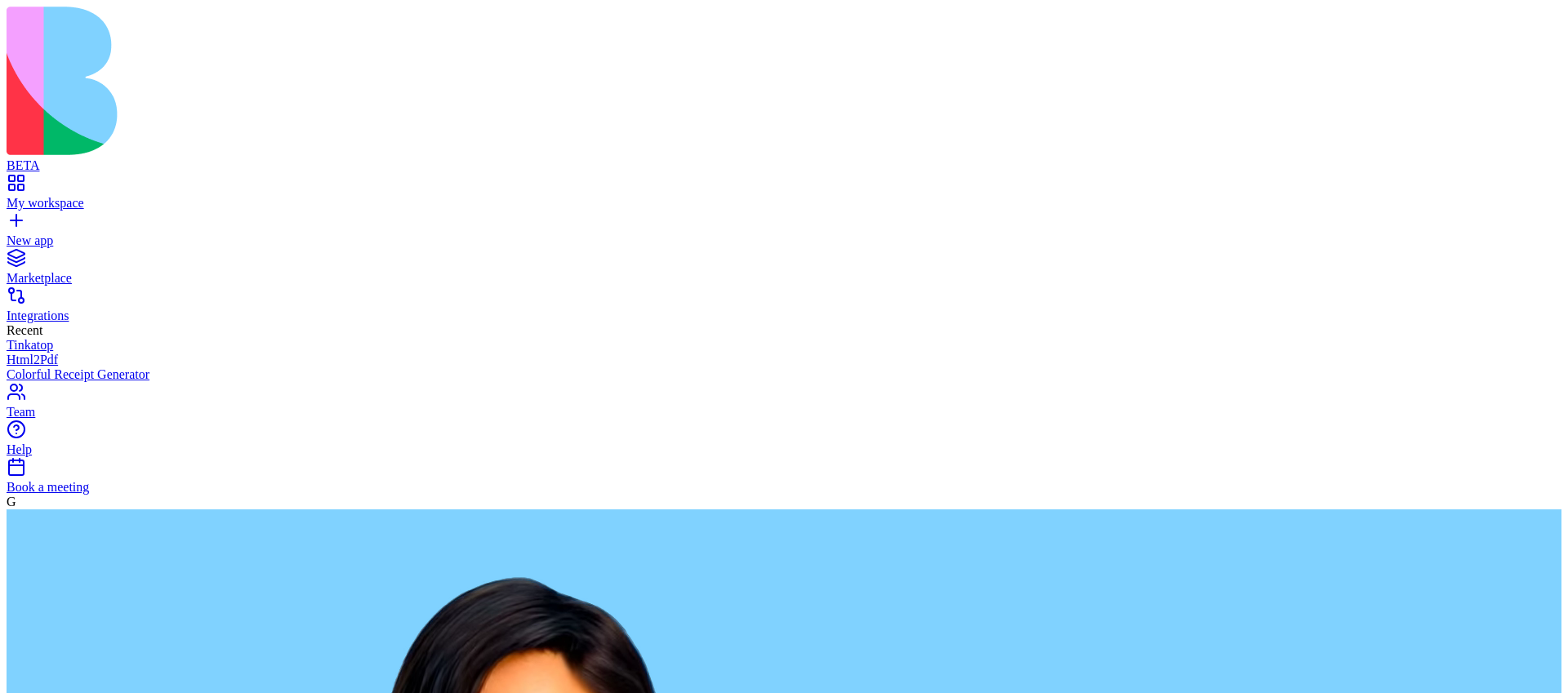
type textarea "**********"
